Goal: Information Seeking & Learning: Learn about a topic

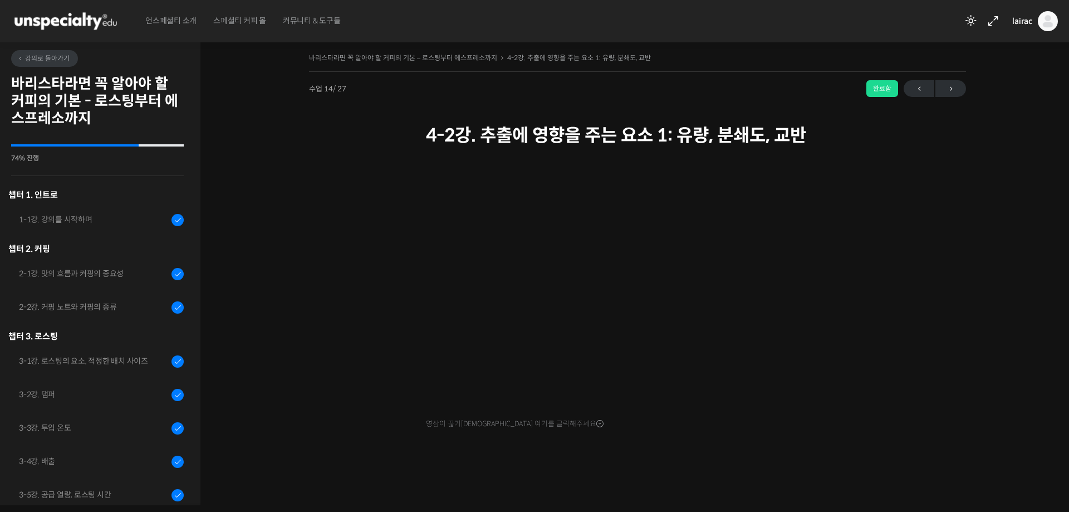
scroll to position [616, 0]
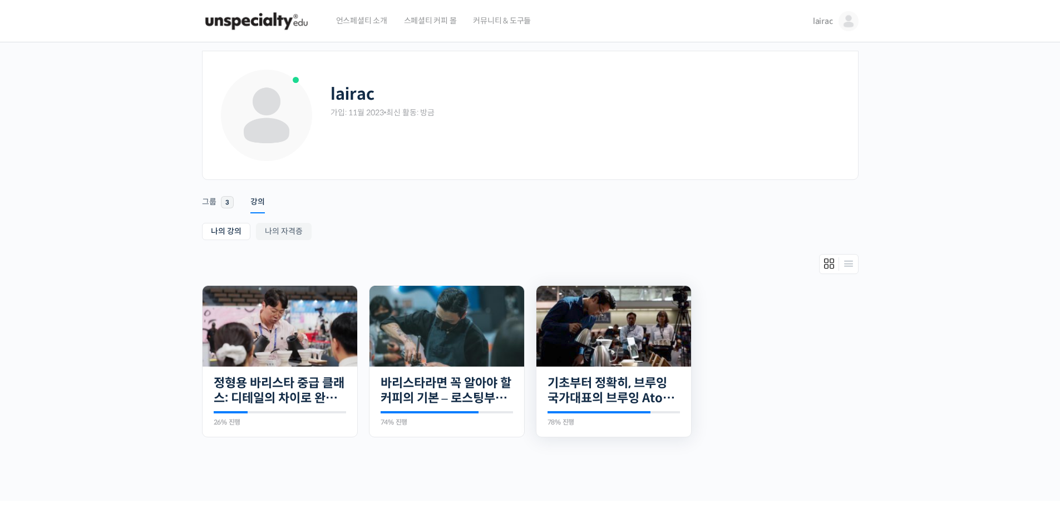
click at [601, 337] on img at bounding box center [614, 326] width 155 height 81
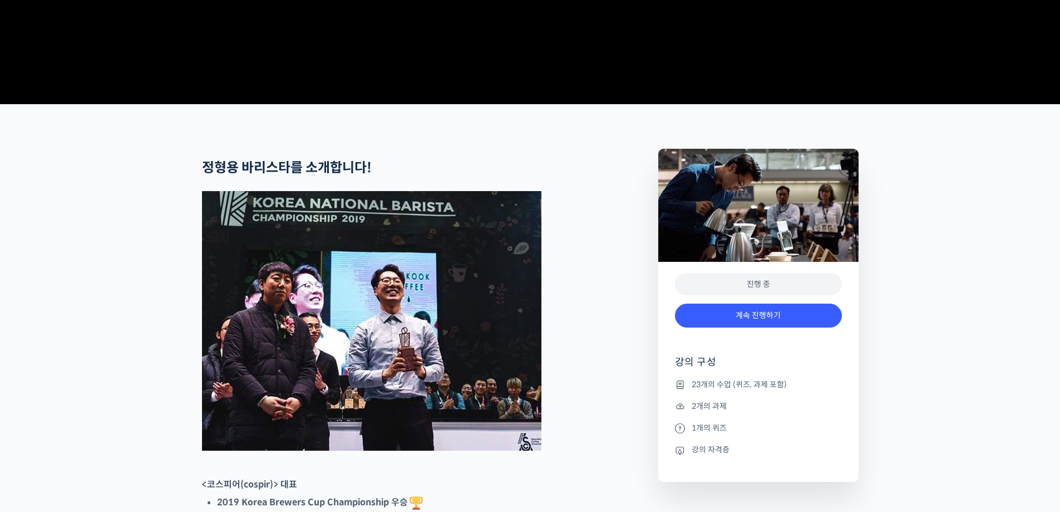
scroll to position [334, 0]
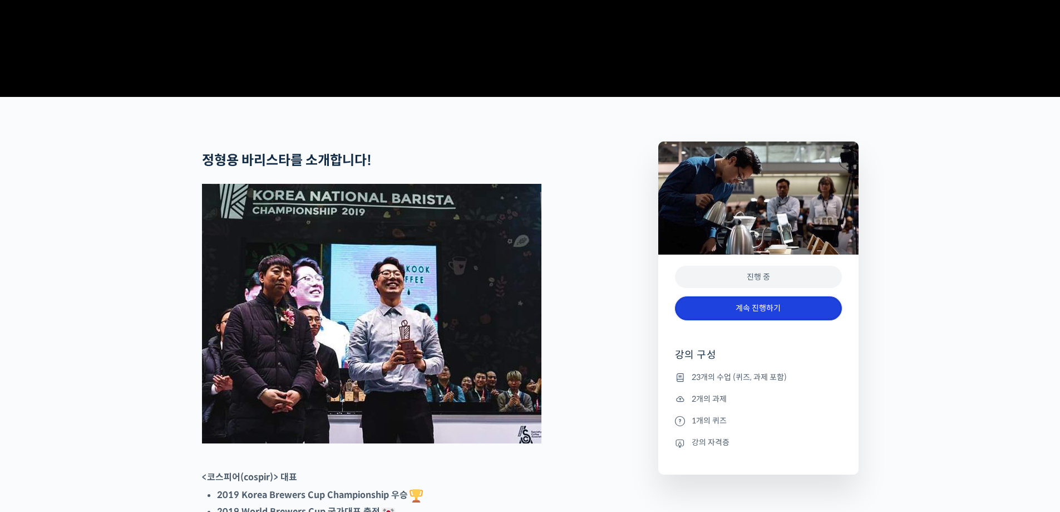
click at [793, 320] on link "계속 진행하기" at bounding box center [758, 308] width 167 height 24
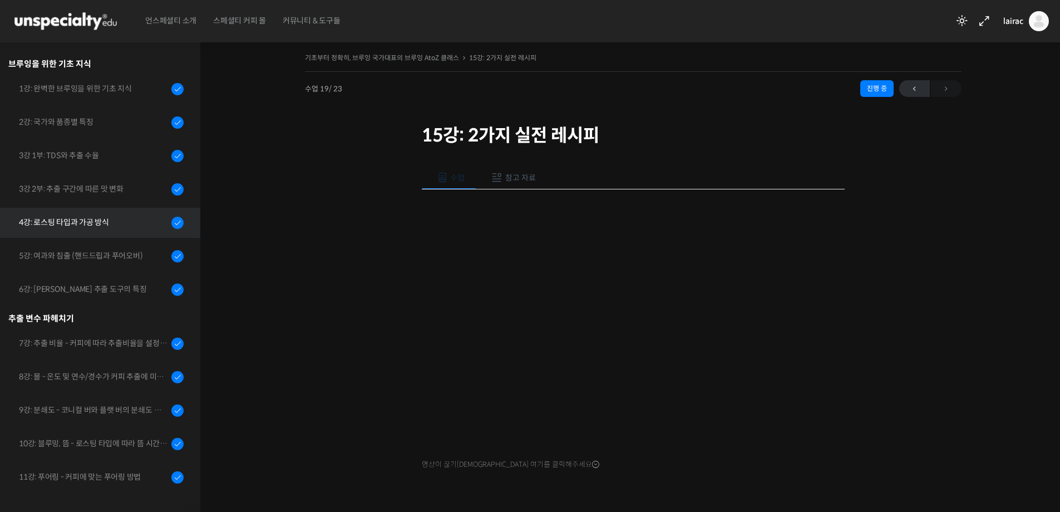
scroll to position [261, 0]
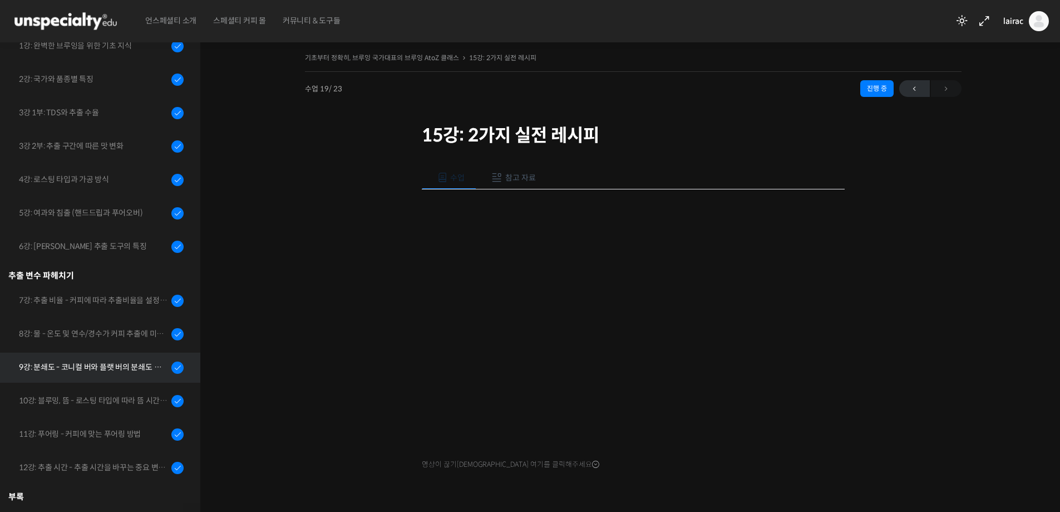
click at [117, 373] on div "9강: 분쇄도 - 코니컬 버와 플랫 버의 분쇄도 차이는 왜 추출 결과물에 영향을 미치는가" at bounding box center [93, 367] width 149 height 12
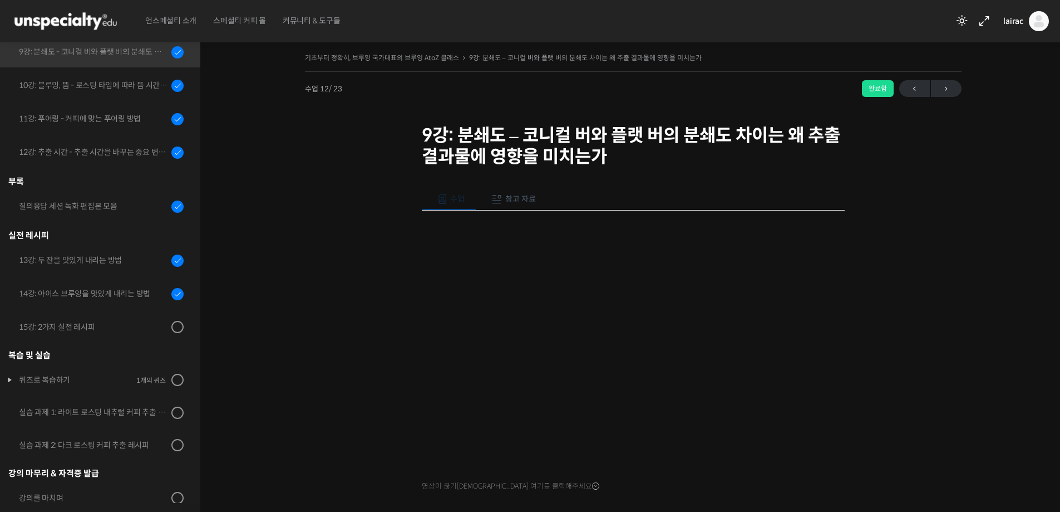
scroll to position [595, 0]
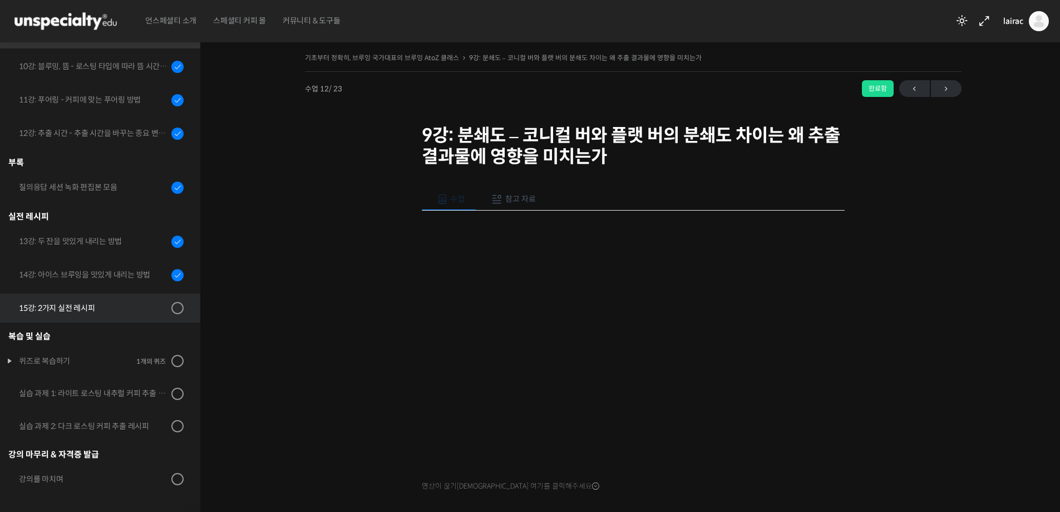
click at [80, 303] on div "15강: 2가지 실전 레시피" at bounding box center [93, 308] width 149 height 12
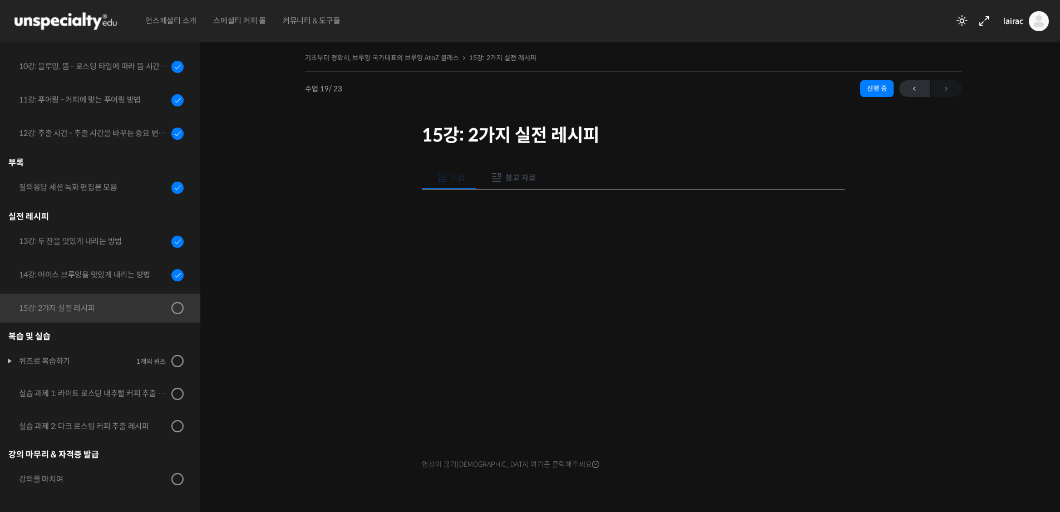
scroll to position [505, 0]
